Goal: Navigation & Orientation: Find specific page/section

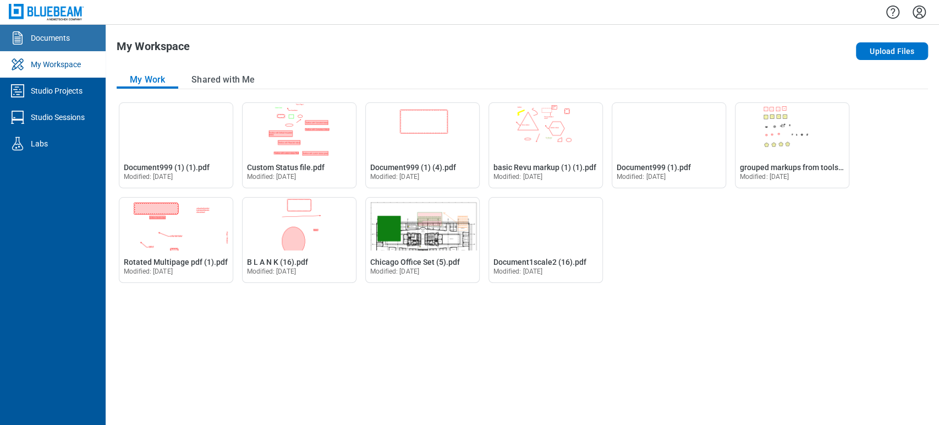
click at [63, 47] on link "Documents" at bounding box center [53, 38] width 106 height 26
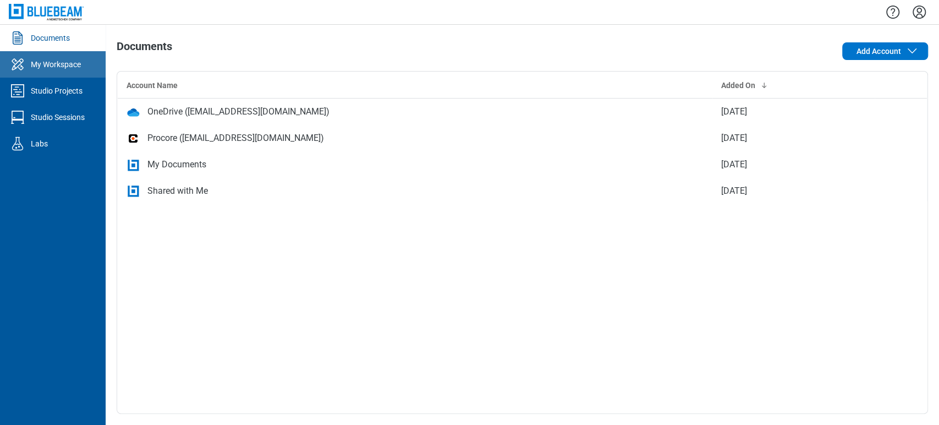
click at [91, 60] on link "My Workspace" at bounding box center [53, 64] width 106 height 26
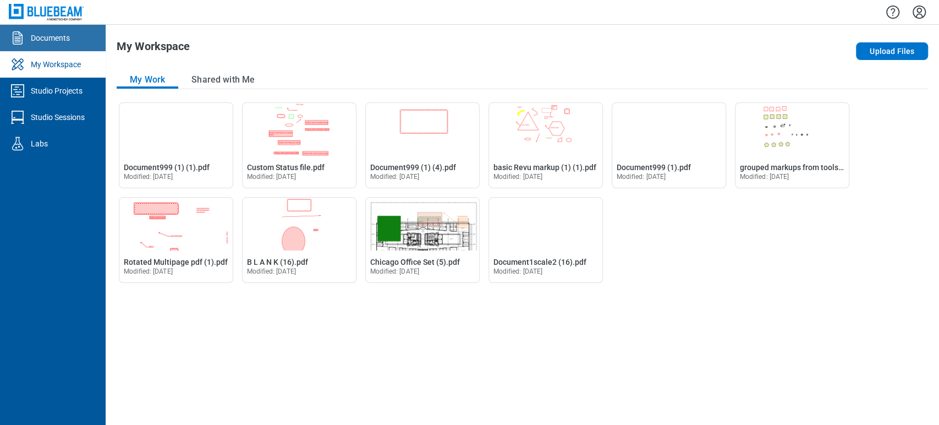
click at [82, 43] on link "Documents" at bounding box center [53, 38] width 106 height 26
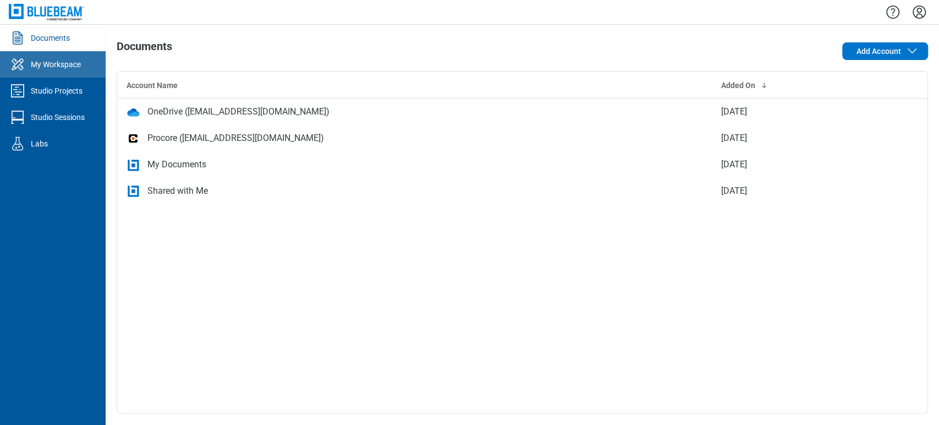
click at [81, 74] on link "My Workspace" at bounding box center [53, 64] width 106 height 26
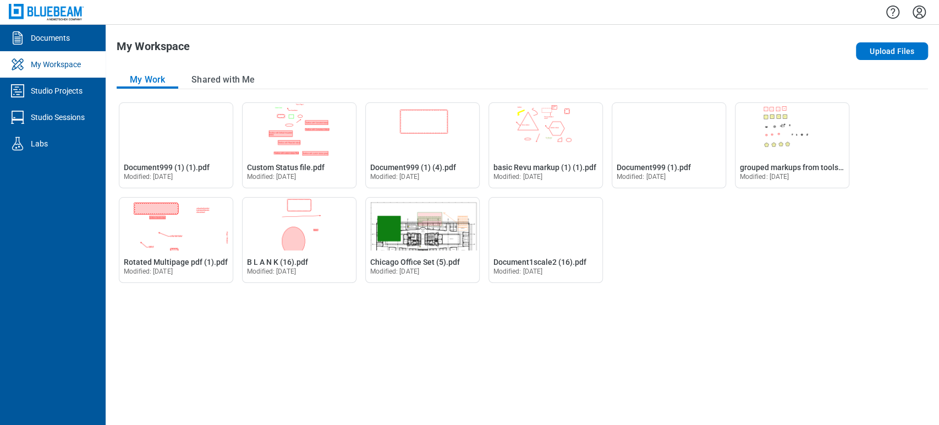
click at [918, 8] on icon "Settings" at bounding box center [918, 11] width 13 height 13
click at [654, 67] on div "My Workspace Upload Files My Work Shared with Me Open Document999 (1) (1).pdf i…" at bounding box center [522, 225] width 833 height 400
